Goal: Task Accomplishment & Management: Use online tool/utility

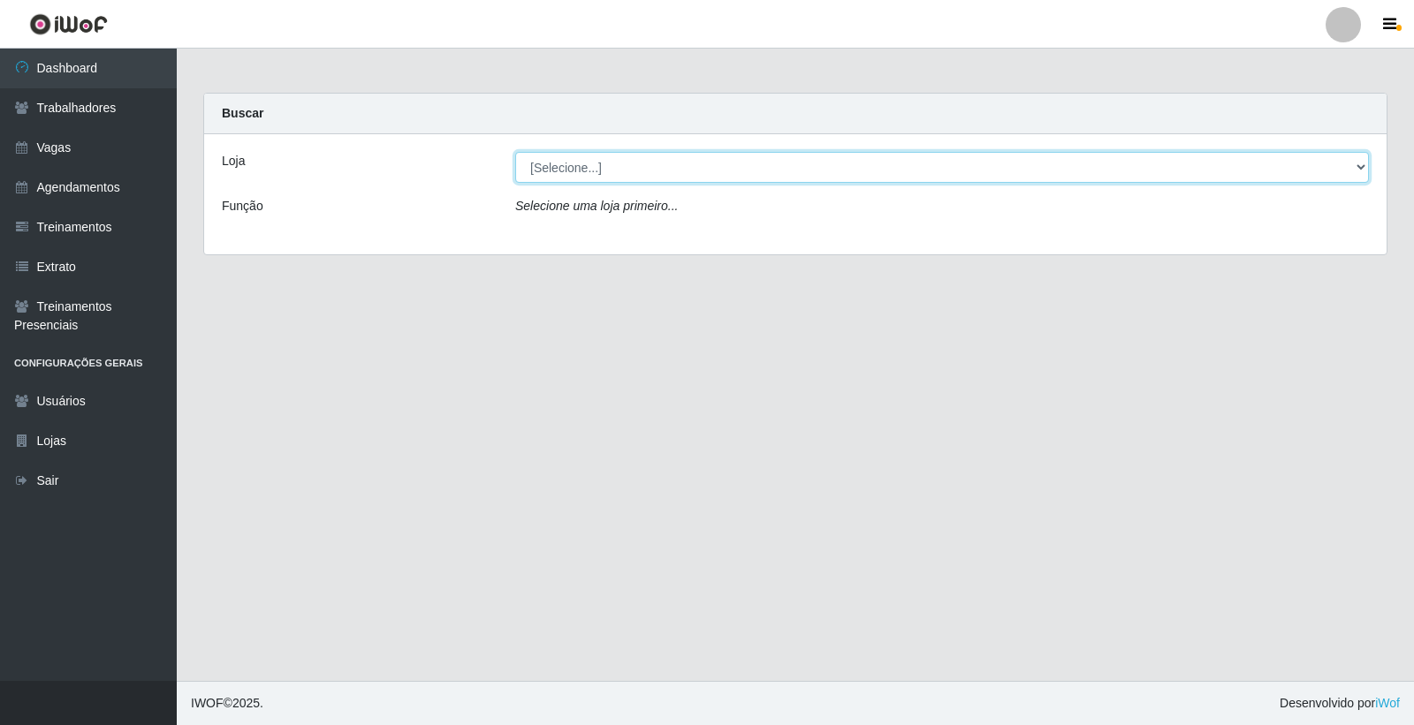
click at [558, 164] on select "[Selecione...] Leite Clan - [GEOGRAPHIC_DATA]" at bounding box center [941, 167] width 853 height 31
select select "452"
click at [515, 152] on select "[Selecione...] Leite Clan - [GEOGRAPHIC_DATA]" at bounding box center [941, 167] width 853 height 31
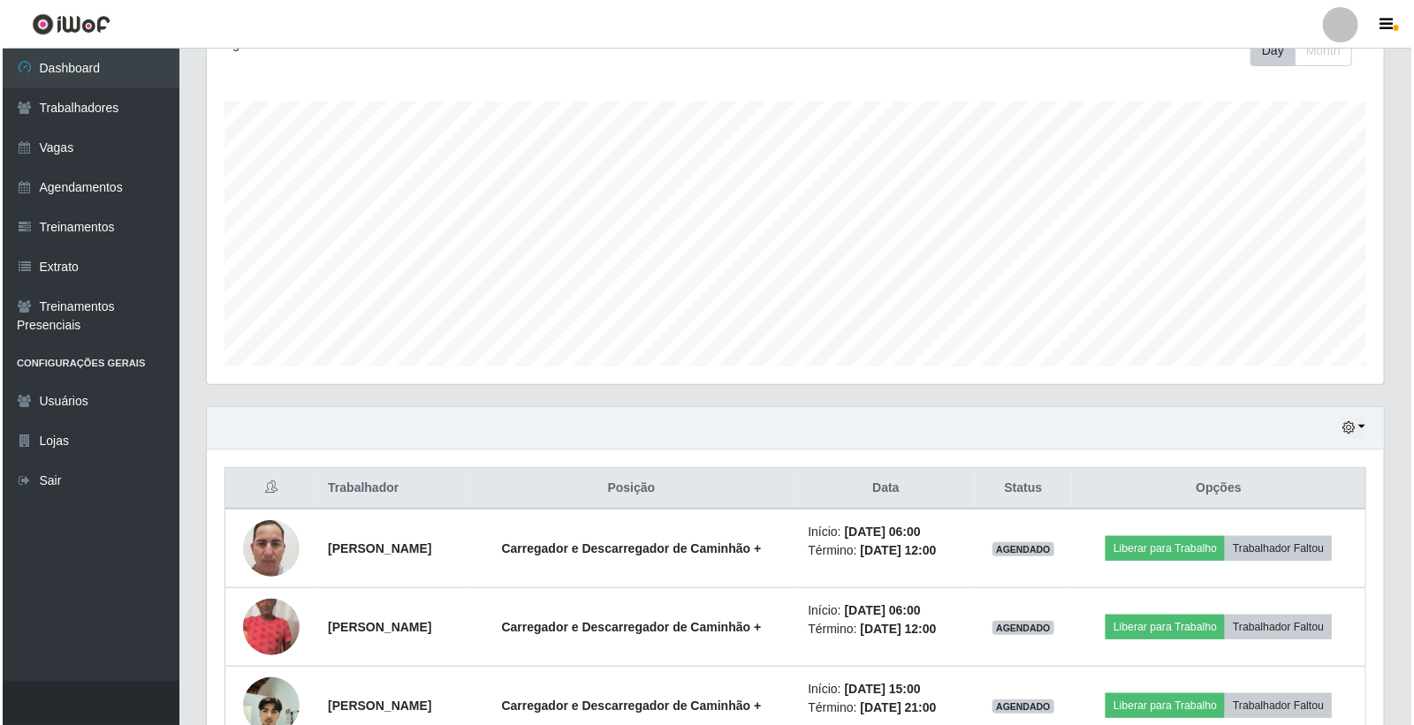
scroll to position [294, 0]
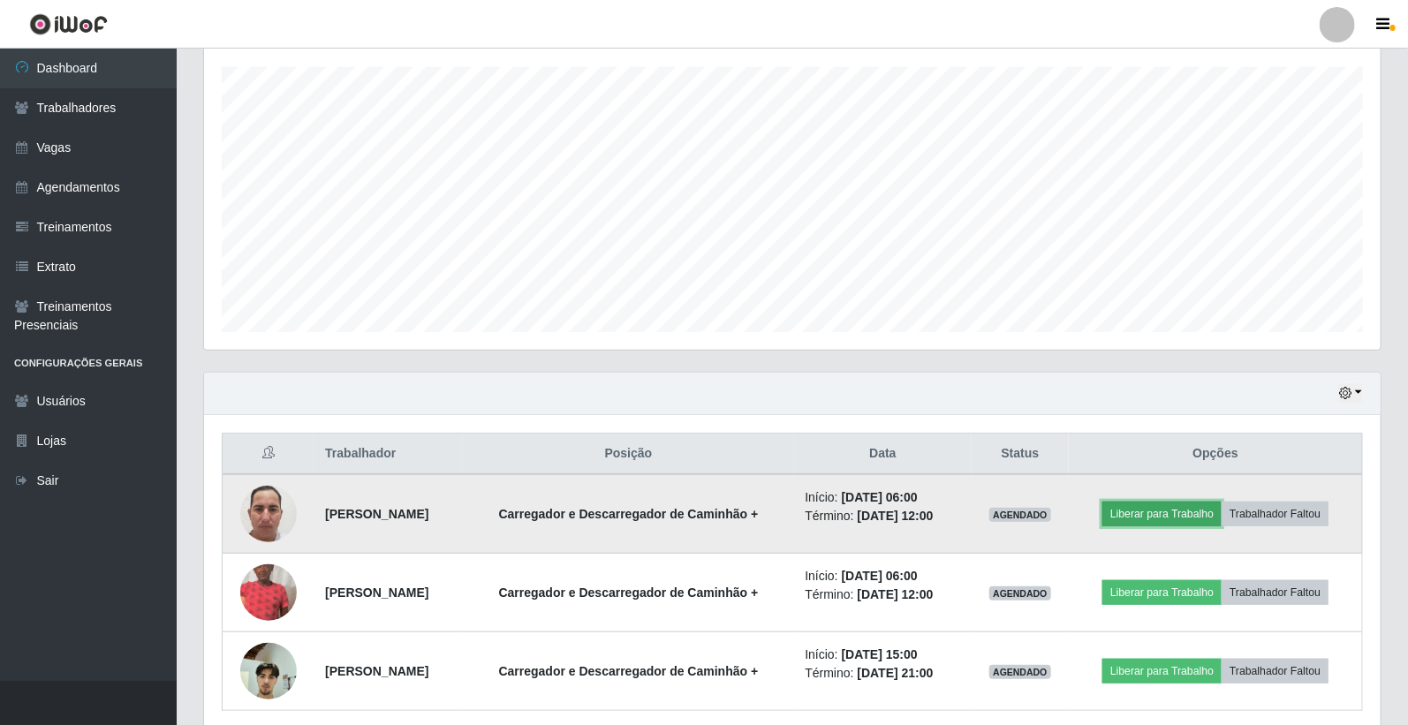
click at [1168, 510] on button "Liberar para Trabalho" at bounding box center [1162, 514] width 119 height 25
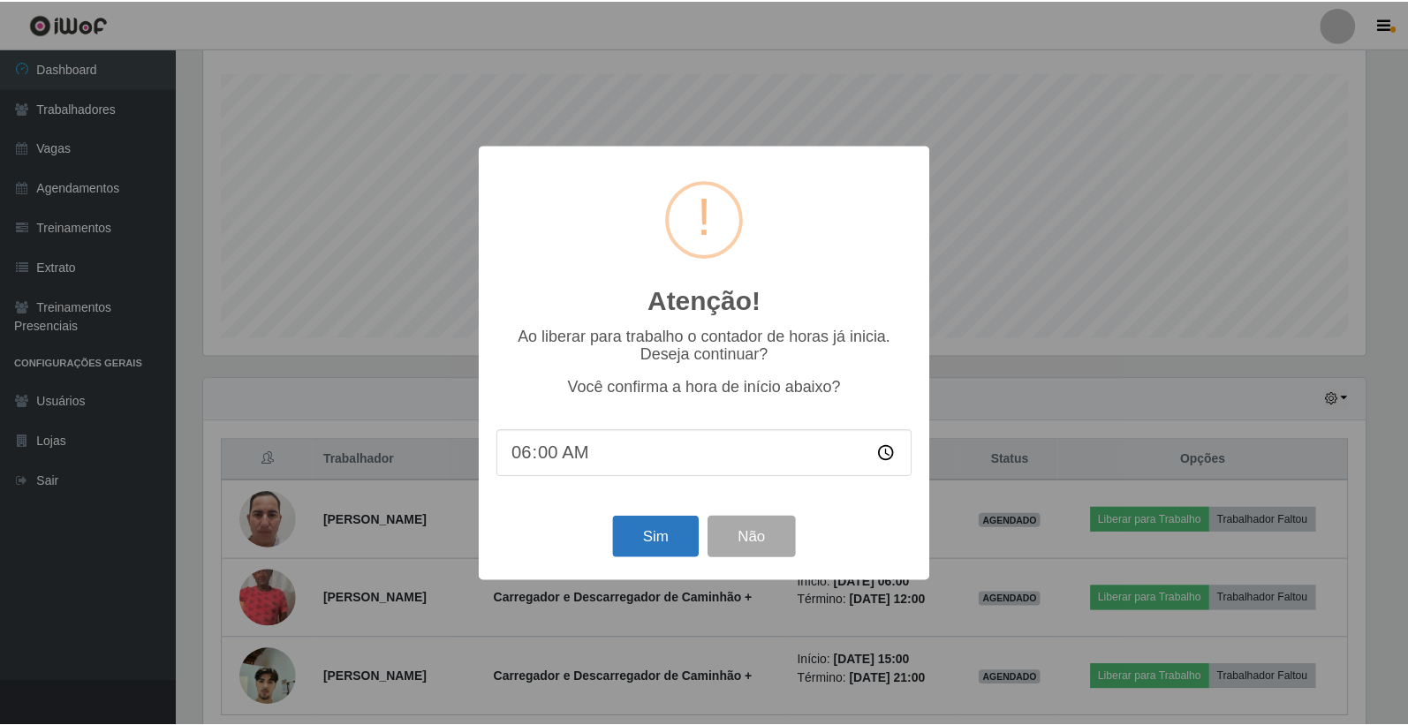
scroll to position [299, 0]
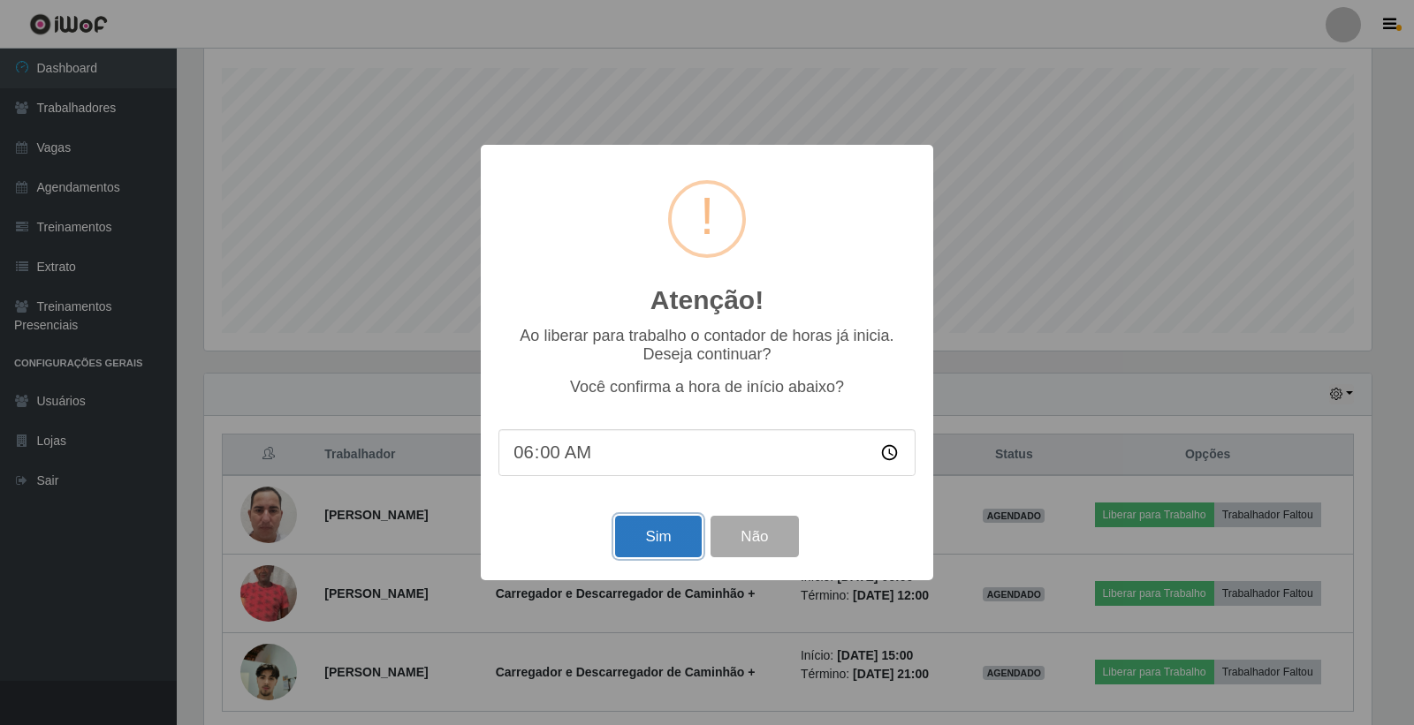
click at [659, 527] on button "Sim" at bounding box center [658, 537] width 86 height 42
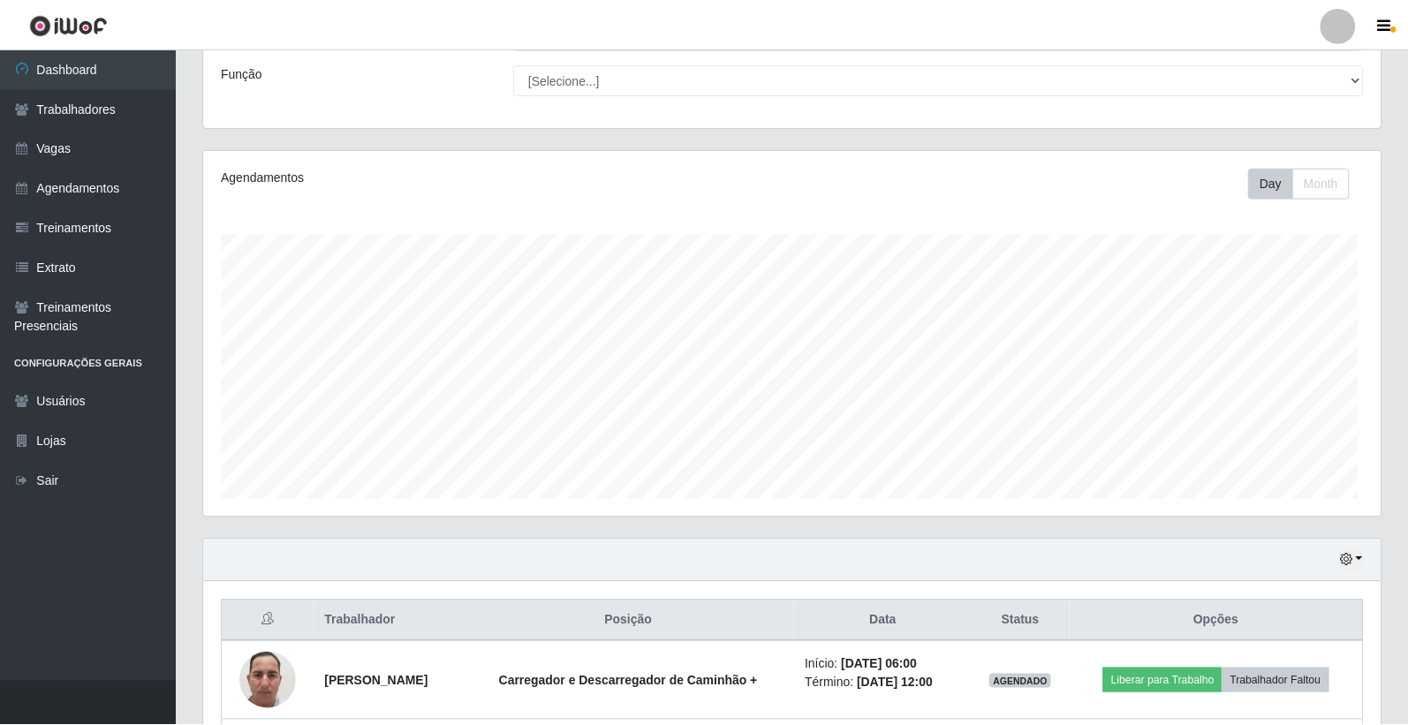
scroll to position [366, 1166]
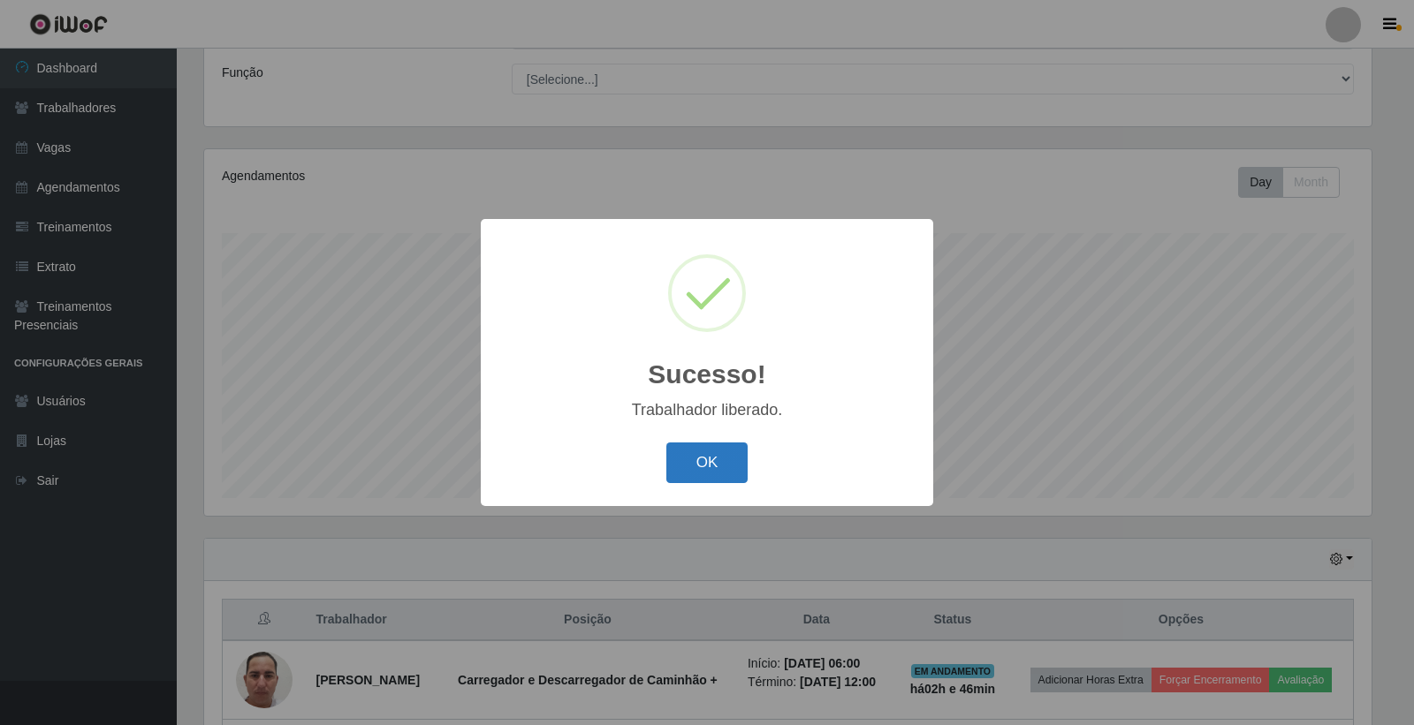
click at [734, 460] on button "OK" at bounding box center [707, 464] width 82 height 42
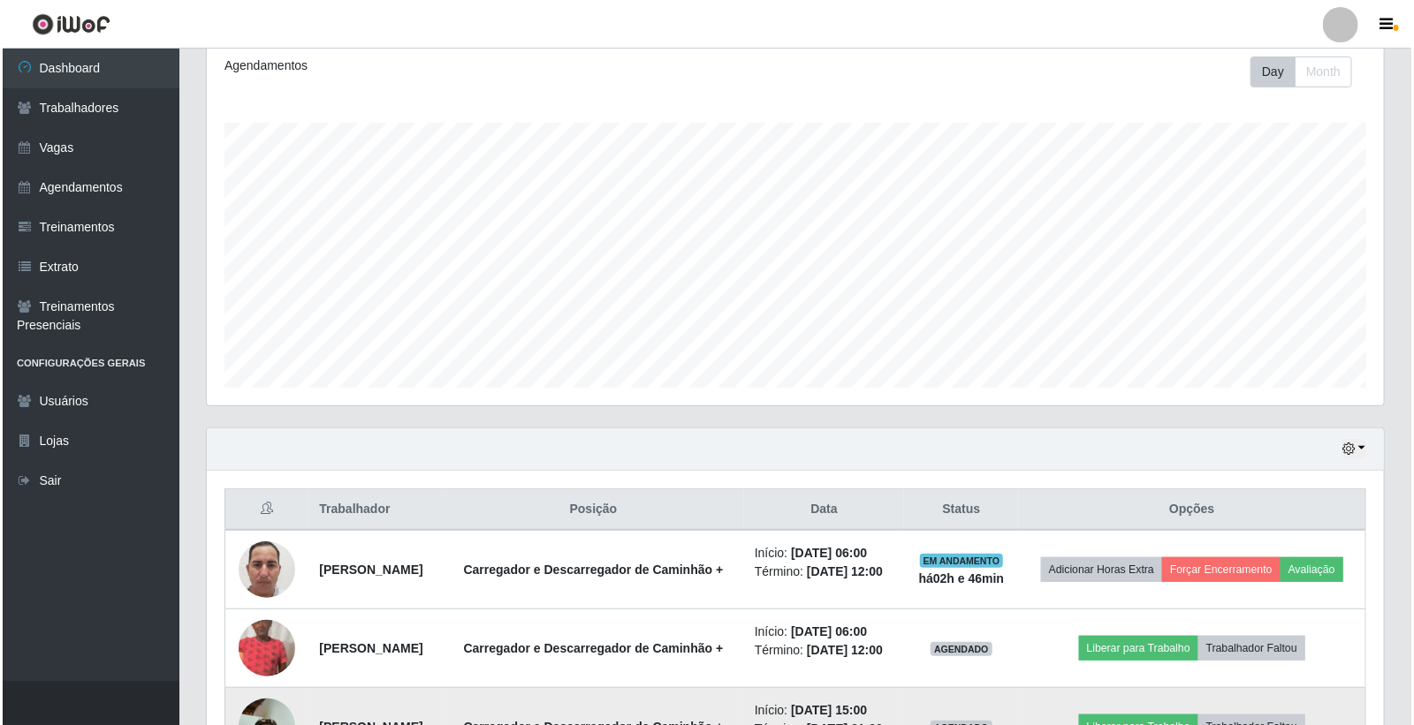
scroll to position [330, 0]
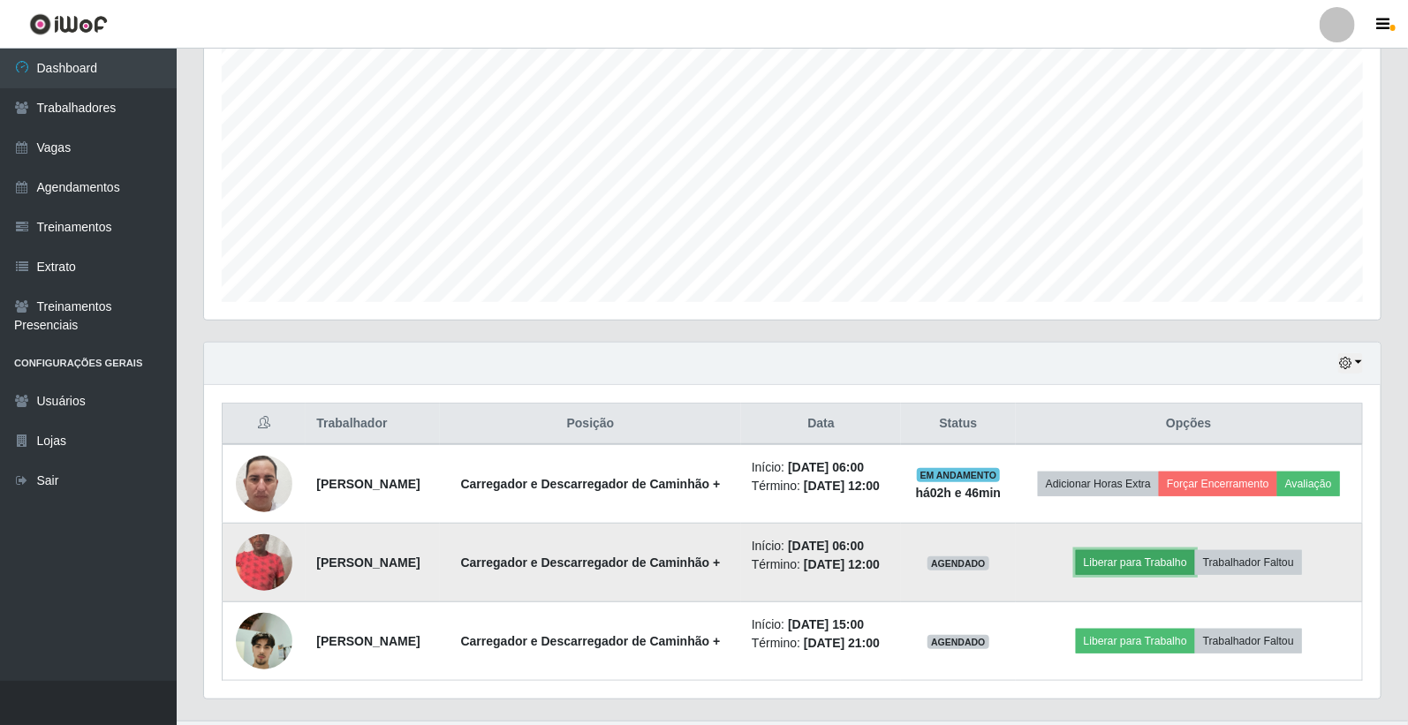
click at [1115, 572] on button "Liberar para Trabalho" at bounding box center [1135, 562] width 119 height 25
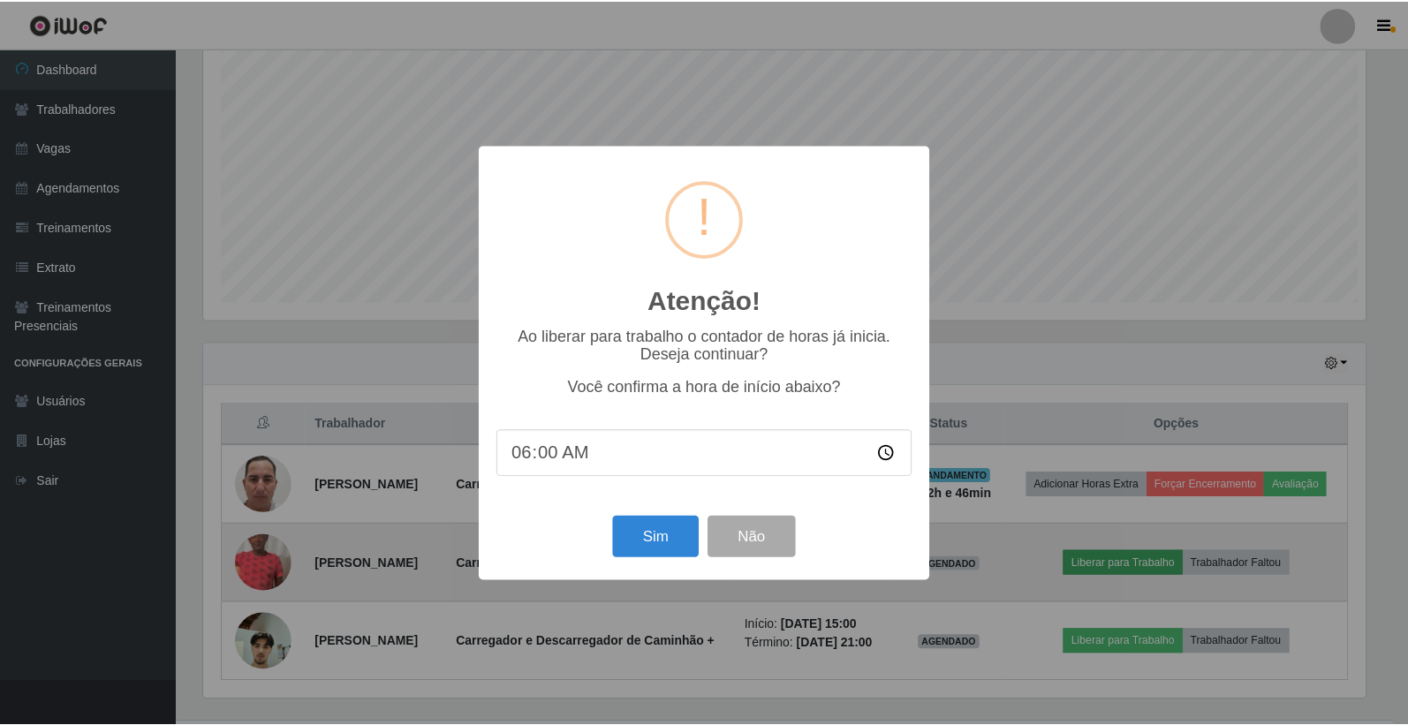
scroll to position [366, 1166]
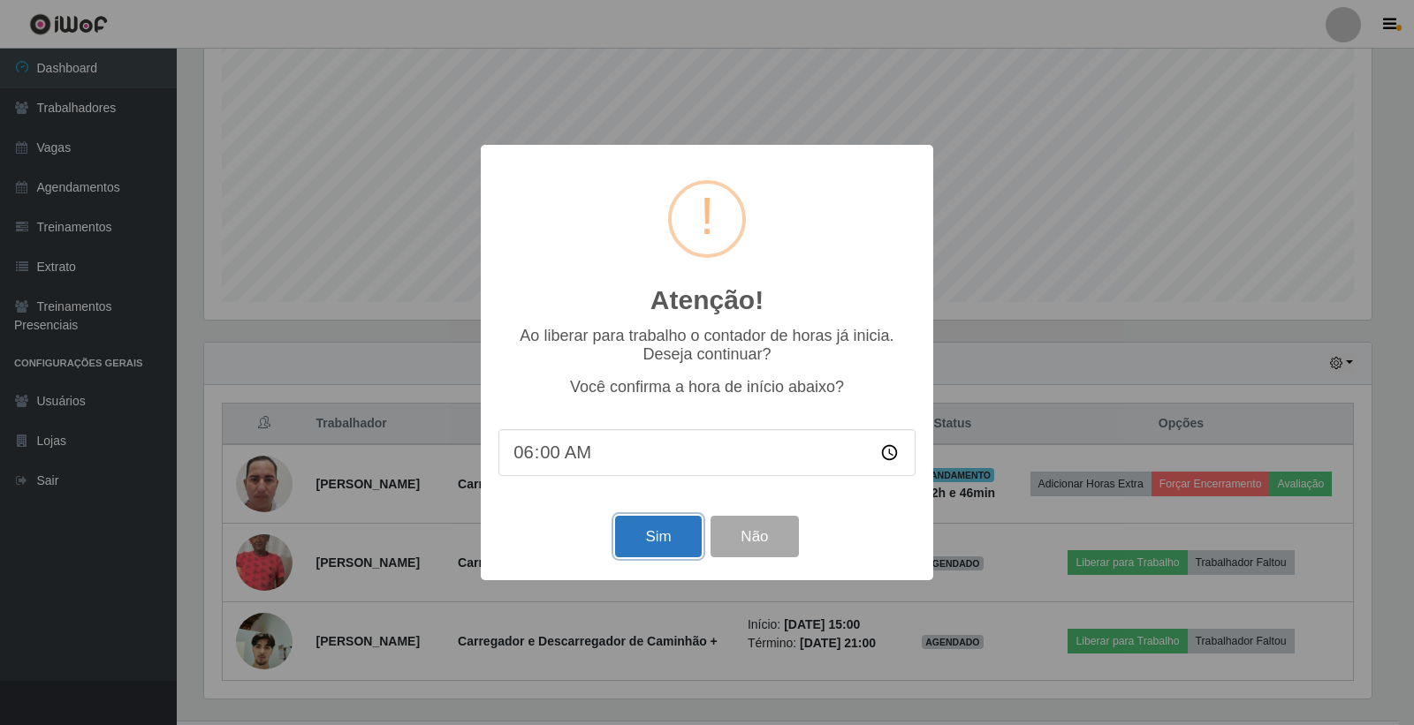
click at [643, 532] on button "Sim" at bounding box center [658, 537] width 86 height 42
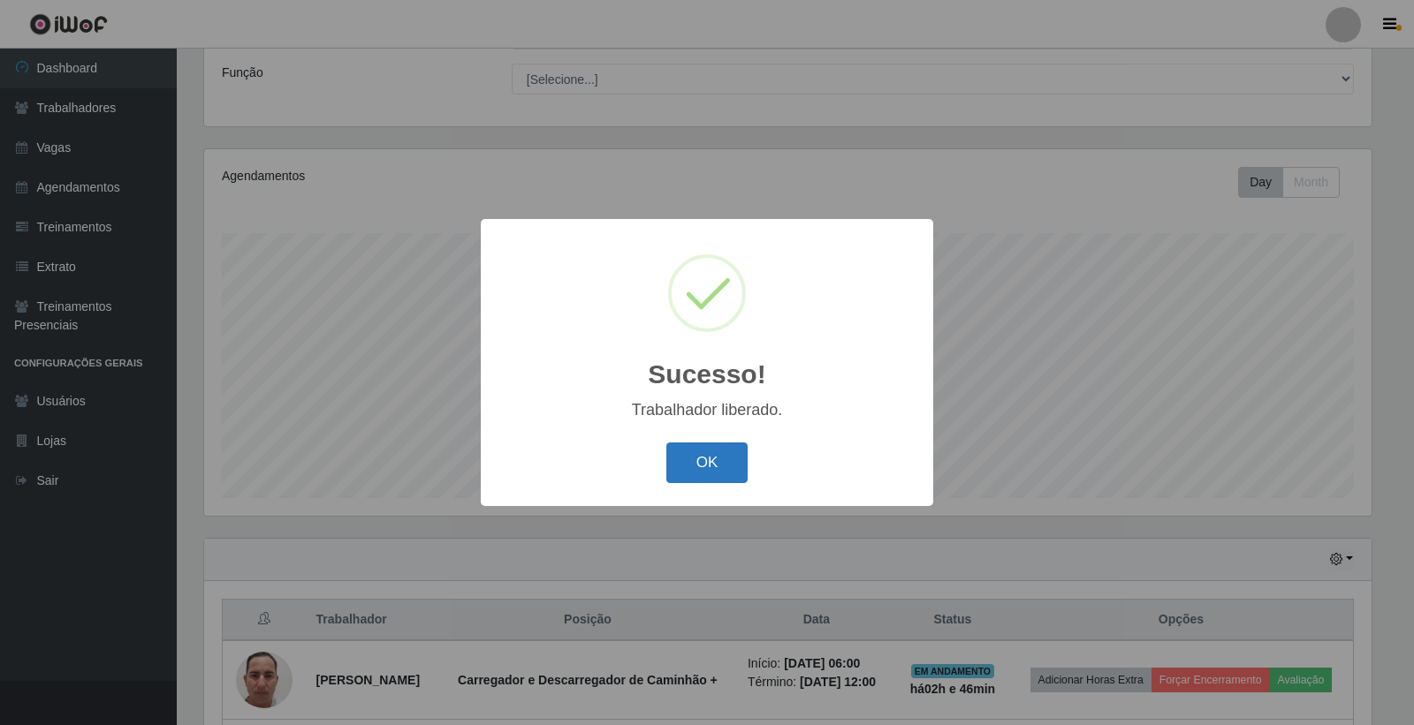
click at [714, 461] on button "OK" at bounding box center [707, 464] width 82 height 42
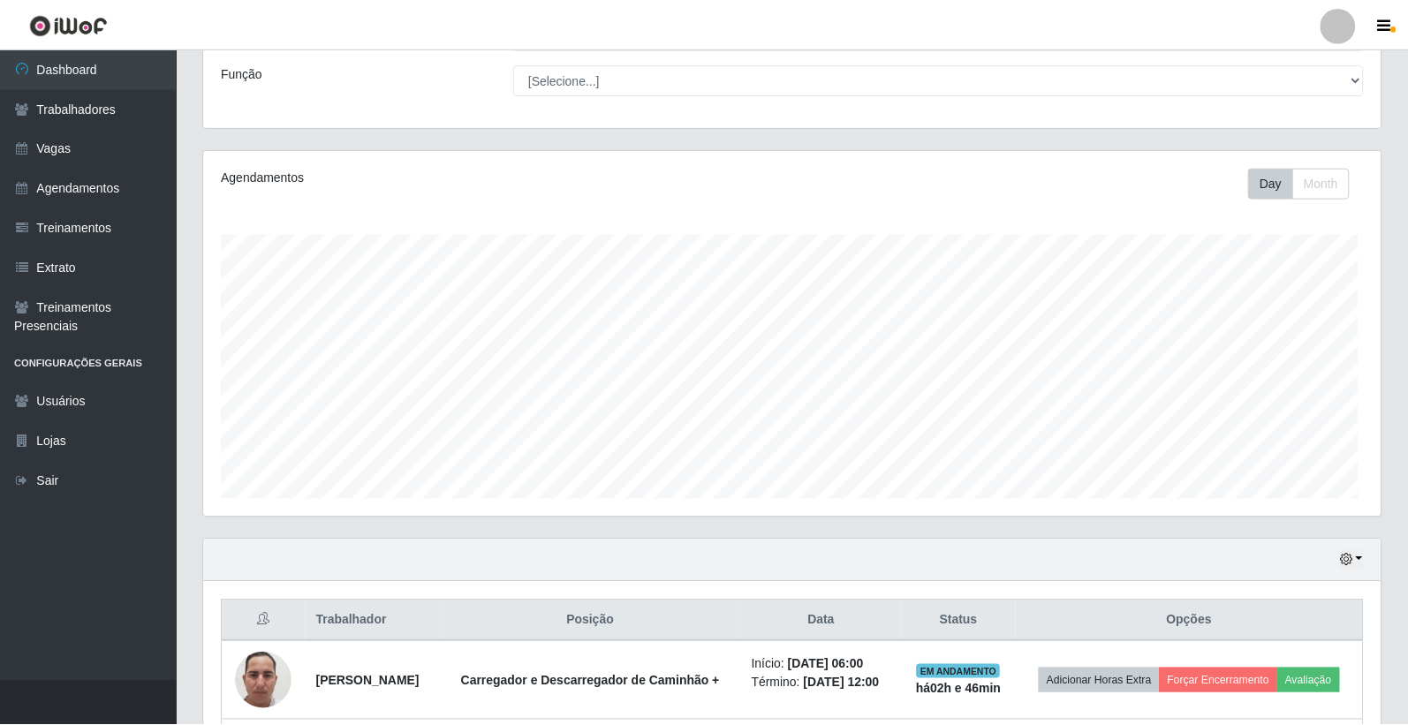
scroll to position [366, 1177]
